Goal: Find specific page/section: Find specific page/section

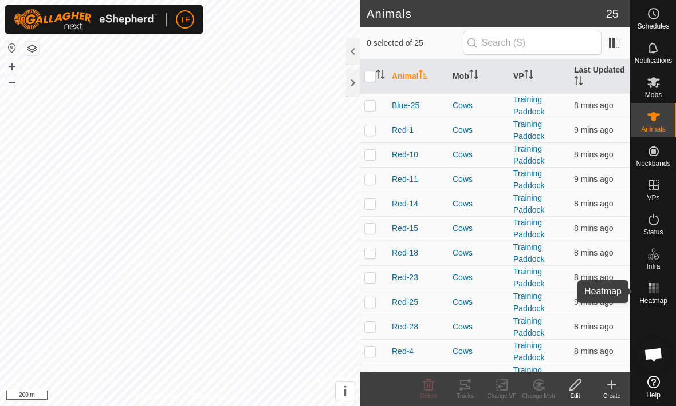
click at [654, 287] on icon at bounding box center [653, 289] width 14 height 14
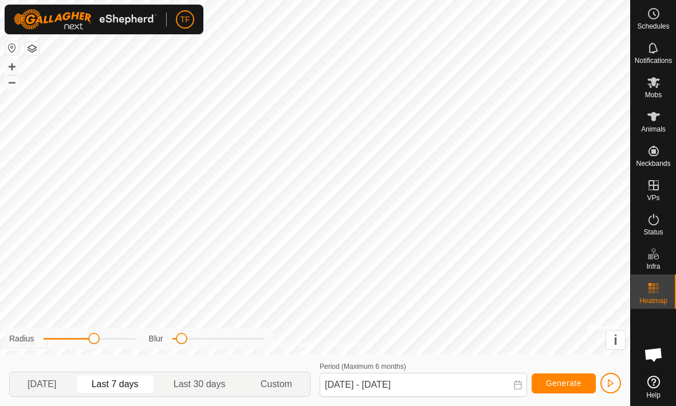
click at [45, 385] on span "Yesterday" at bounding box center [41, 385] width 29 height 14
type input "09 Oct, 2025 - 09 Oct, 2025"
click at [658, 120] on icon at bounding box center [653, 117] width 14 height 14
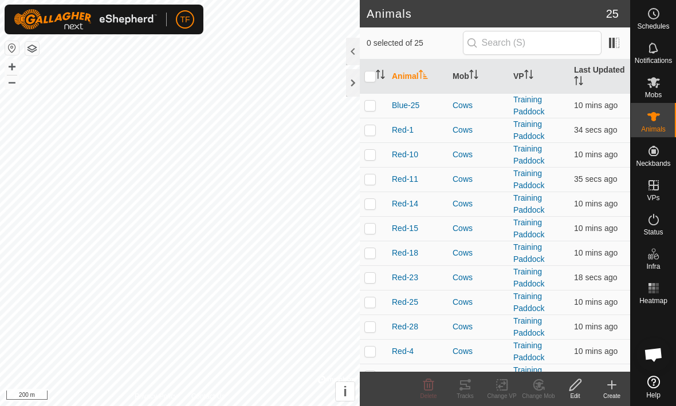
scroll to position [-4, 0]
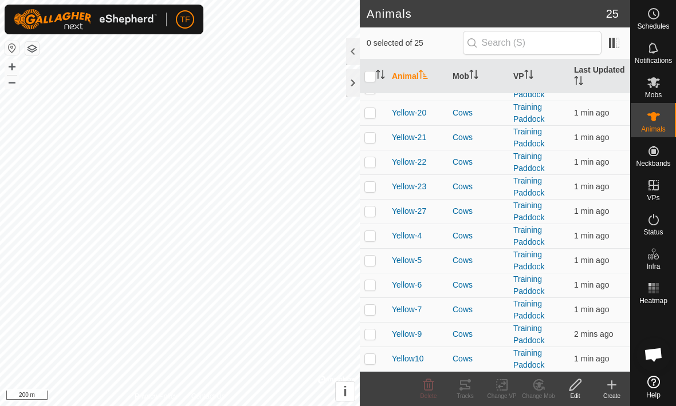
scroll to position [337, 0]
click at [657, 285] on rect at bounding box center [656, 284] width 3 height 3
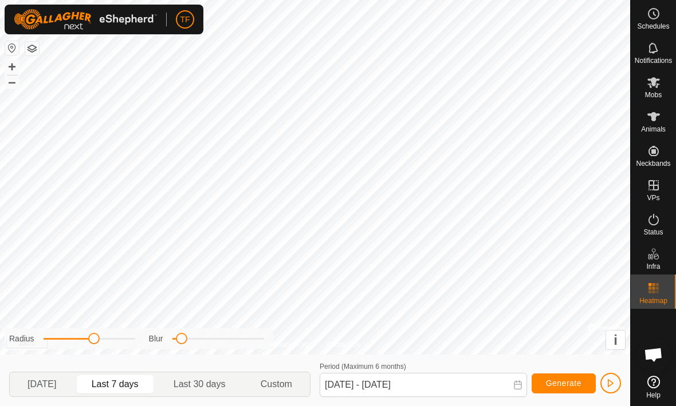
click at [39, 385] on span "[DATE]" at bounding box center [41, 385] width 29 height 14
type input "[DATE] - [DATE]"
